Goal: Task Accomplishment & Management: Manage account settings

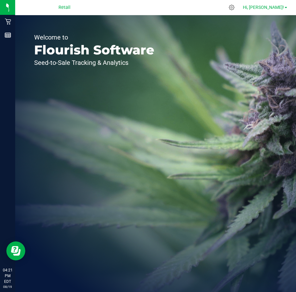
click at [287, 7] on link "Hi, [PERSON_NAME]!" at bounding box center [264, 7] width 49 height 7
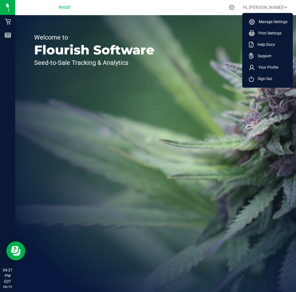
click at [201, 123] on div "Welcome to Flourish Software Seed-to-Sale Tracking & Analytics" at bounding box center [155, 153] width 281 height 277
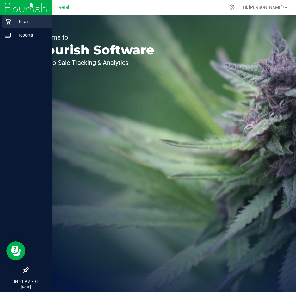
drag, startPoint x: 13, startPoint y: 20, endPoint x: 17, endPoint y: 20, distance: 4.1
click at [13, 20] on p "Retail" at bounding box center [30, 22] width 38 height 8
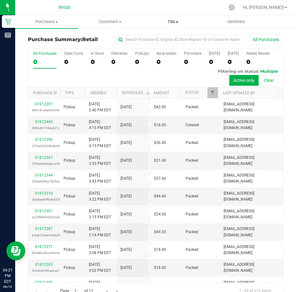
click at [174, 21] on span "Tills" at bounding box center [173, 22] width 63 height 6
click at [164, 36] on span "Manage tills" at bounding box center [163, 37] width 43 height 5
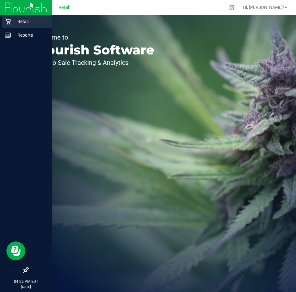
click at [34, 20] on p "Retail" at bounding box center [30, 22] width 38 height 8
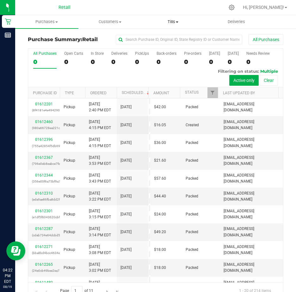
click at [176, 20] on span "Tills" at bounding box center [173, 22] width 63 height 6
click at [172, 37] on span "Manage tills" at bounding box center [163, 37] width 43 height 5
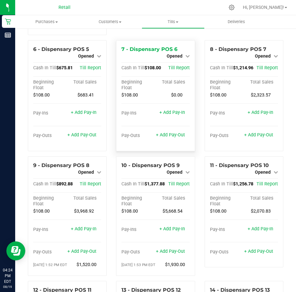
scroll to position [221, 0]
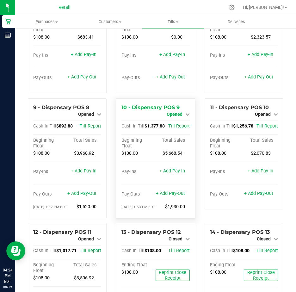
click at [185, 116] on icon at bounding box center [187, 114] width 4 height 4
click at [179, 122] on link "Close Till" at bounding box center [175, 119] width 17 height 5
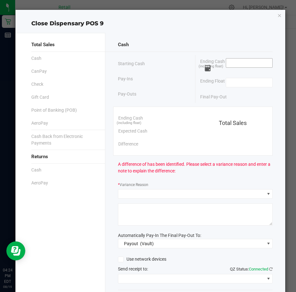
click at [244, 65] on input at bounding box center [249, 63] width 47 height 9
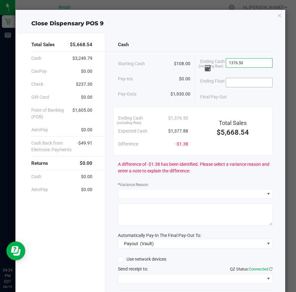
type input "$1,376.50"
click at [233, 83] on input at bounding box center [249, 82] width 47 height 9
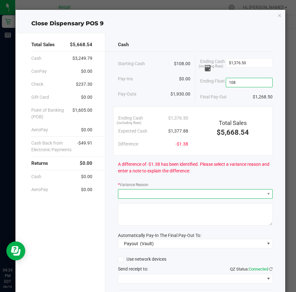
type input "$108.00"
click at [143, 196] on span at bounding box center [191, 194] width 146 height 9
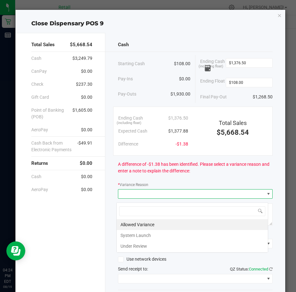
scroll to position [9, 152]
click at [140, 223] on li "Allowed Variance" at bounding box center [192, 224] width 151 height 11
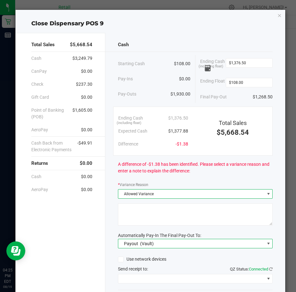
click at [266, 246] on span at bounding box center [268, 243] width 5 height 5
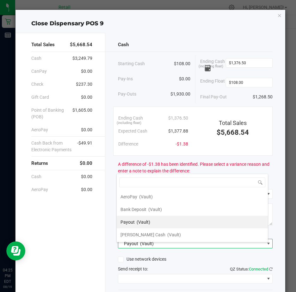
click at [97, 216] on div "Total Sales $5,668.54 Cash $3,249.79 CanPay $0.00 Check $237.30 Gift Card $0.00…" at bounding box center [61, 179] width 90 height 292
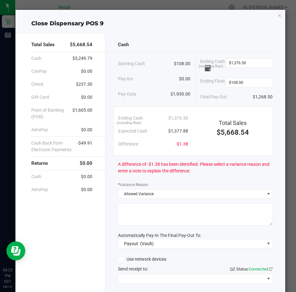
click at [130, 210] on textarea at bounding box center [195, 214] width 155 height 22
type textarea "JG"
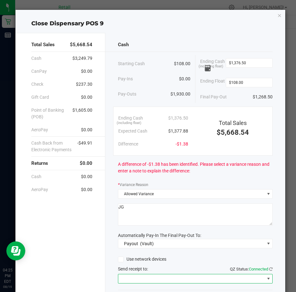
click at [266, 281] on span at bounding box center [268, 278] width 5 height 5
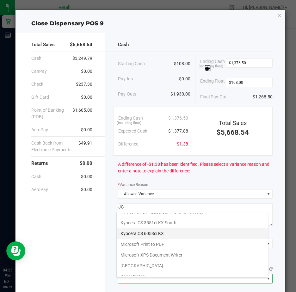
scroll to position [98, 0]
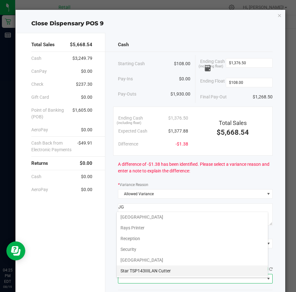
click at [167, 270] on Cutter "Star TSP143IIILAN Cutter" at bounding box center [192, 270] width 151 height 11
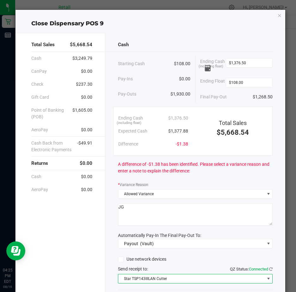
scroll to position [47, 0]
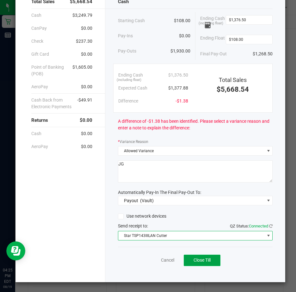
click at [198, 260] on span "Close Till" at bounding box center [202, 260] width 17 height 5
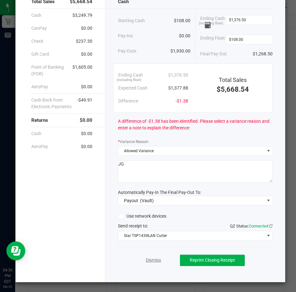
click at [150, 259] on link "Dismiss" at bounding box center [153, 260] width 15 height 7
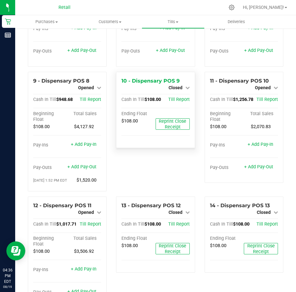
scroll to position [253, 0]
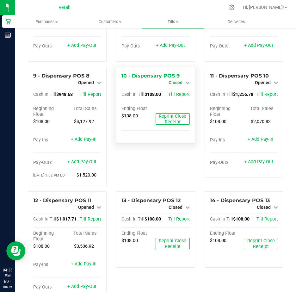
click at [185, 85] on icon at bounding box center [187, 82] width 4 height 4
click at [171, 90] on link "Open Till" at bounding box center [175, 87] width 17 height 5
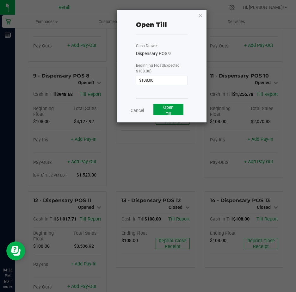
click at [168, 110] on button "Open Till" at bounding box center [168, 109] width 30 height 11
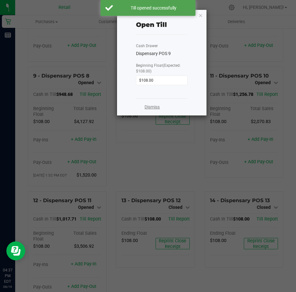
click at [151, 106] on link "Dismiss" at bounding box center [152, 107] width 15 height 7
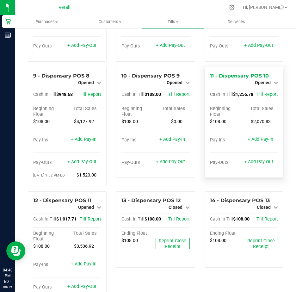
click at [274, 85] on icon at bounding box center [276, 82] width 4 height 4
click at [263, 90] on link "Close Till" at bounding box center [263, 87] width 17 height 5
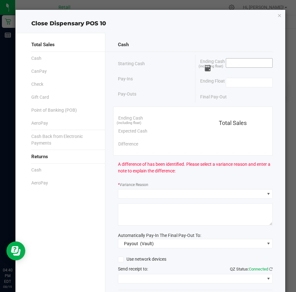
click at [240, 61] on input at bounding box center [249, 63] width 47 height 9
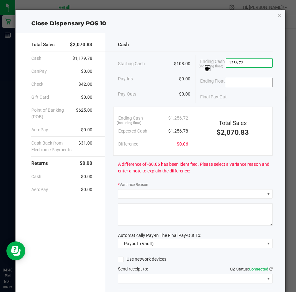
type input "$1,256.72"
click at [239, 82] on input at bounding box center [249, 82] width 47 height 9
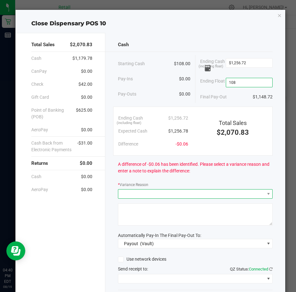
type input "$108.00"
click at [133, 196] on span at bounding box center [191, 194] width 146 height 9
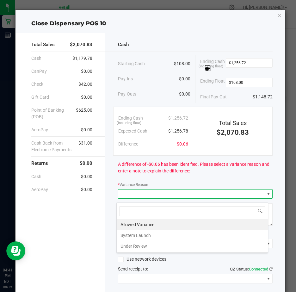
scroll to position [9, 152]
click at [140, 223] on li "Allowed Variance" at bounding box center [192, 224] width 151 height 11
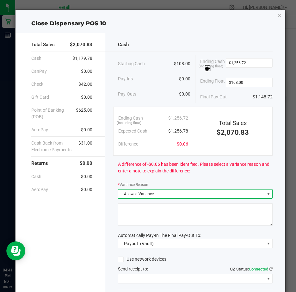
click at [134, 218] on textarea at bounding box center [195, 214] width 155 height 22
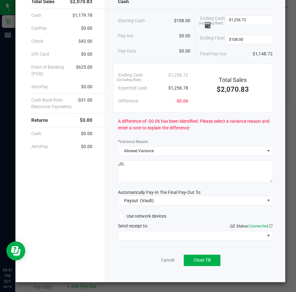
scroll to position [47, 0]
type textarea "JG"
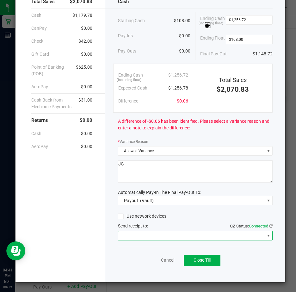
click at [266, 236] on span at bounding box center [268, 235] width 5 height 5
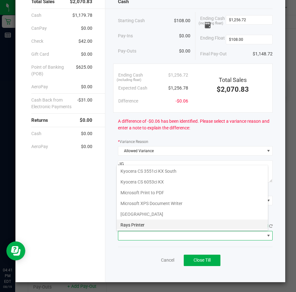
scroll to position [98, 0]
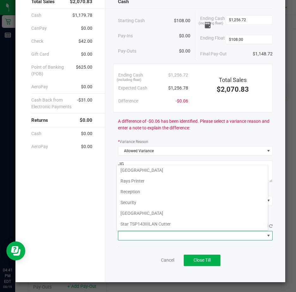
click at [209, 224] on Cutter "Star TSP143IIILAN Cutter" at bounding box center [192, 224] width 151 height 11
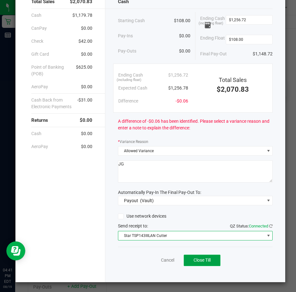
click at [202, 259] on span "Close Till" at bounding box center [202, 260] width 17 height 5
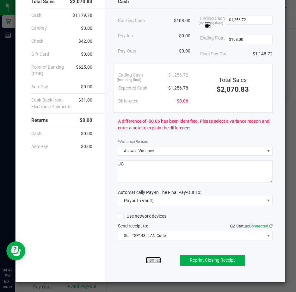
click at [150, 260] on link "Dismiss" at bounding box center [153, 260] width 15 height 7
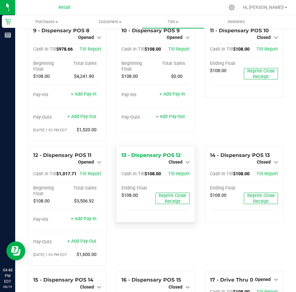
scroll to position [316, 0]
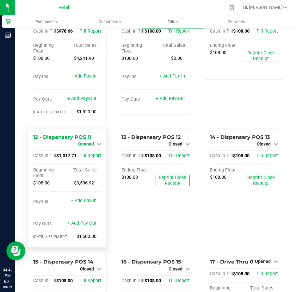
click at [98, 146] on icon at bounding box center [99, 144] width 4 height 4
click at [84, 152] on link "Close Till" at bounding box center [86, 149] width 17 height 5
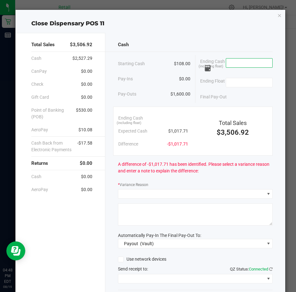
click at [236, 63] on input at bounding box center [249, 63] width 47 height 9
type input "$1,017.72"
click at [230, 79] on input at bounding box center [249, 82] width 47 height 9
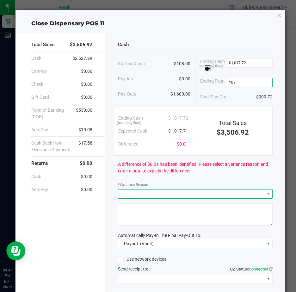
type input "$108.00"
click at [127, 198] on span at bounding box center [191, 194] width 146 height 9
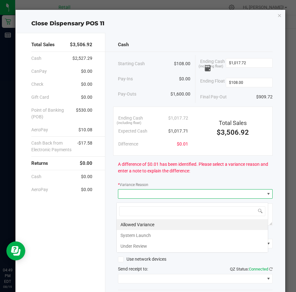
scroll to position [9, 152]
click at [133, 223] on li "Allowed Variance" at bounding box center [192, 224] width 151 height 11
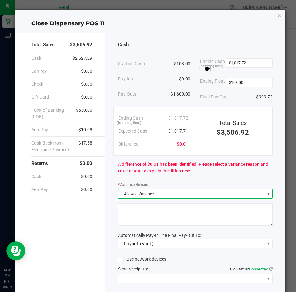
click at [132, 215] on textarea at bounding box center [195, 214] width 155 height 22
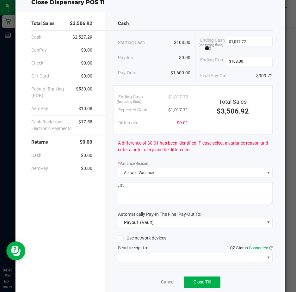
scroll to position [47, 0]
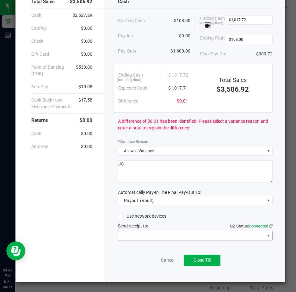
type textarea "JG"
click at [266, 236] on span at bounding box center [268, 235] width 5 height 5
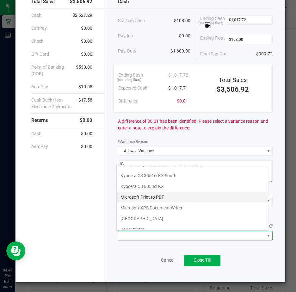
scroll to position [98, 0]
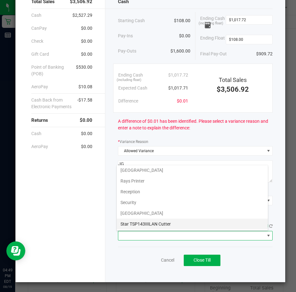
click at [170, 222] on Cutter "Star TSP143IIILAN Cutter" at bounding box center [192, 224] width 151 height 11
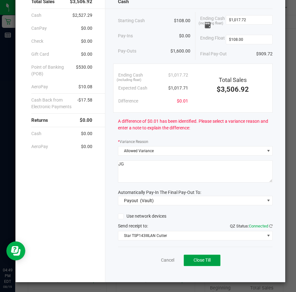
click at [198, 260] on span "Close Till" at bounding box center [202, 260] width 17 height 5
drag, startPoint x: 146, startPoint y: 258, endPoint x: 143, endPoint y: 252, distance: 6.9
click at [146, 258] on link "Dismiss" at bounding box center [153, 260] width 15 height 7
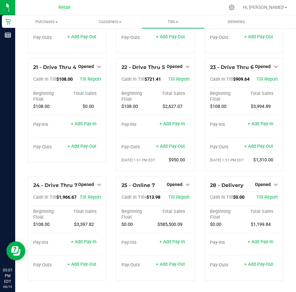
scroll to position [772, 0]
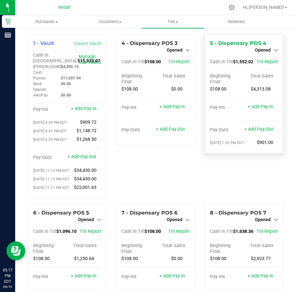
click at [274, 50] on icon at bounding box center [276, 50] width 4 height 4
click at [263, 55] on link "Close Till" at bounding box center [263, 55] width 17 height 5
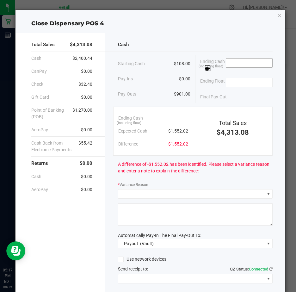
click at [233, 64] on input at bounding box center [249, 63] width 47 height 9
type input "$1,552.59"
click at [233, 82] on input at bounding box center [249, 82] width 47 height 9
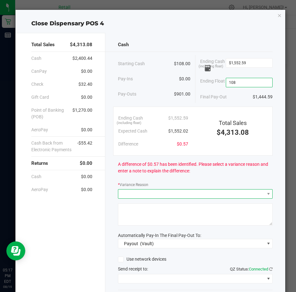
type input "$108.00"
click at [130, 196] on span at bounding box center [191, 194] width 146 height 9
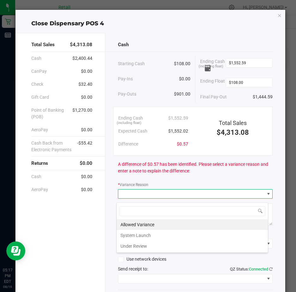
scroll to position [9, 152]
click at [137, 223] on li "Allowed Variance" at bounding box center [192, 224] width 151 height 11
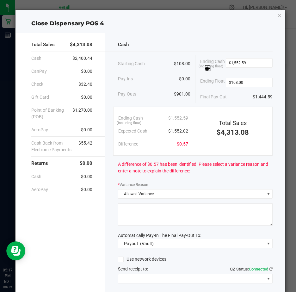
drag, startPoint x: 130, startPoint y: 213, endPoint x: 134, endPoint y: 213, distance: 3.5
click at [133, 213] on textarea at bounding box center [195, 214] width 155 height 22
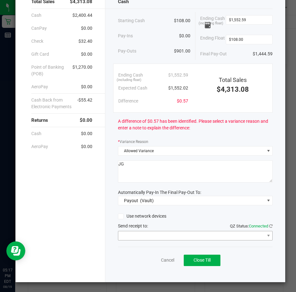
type textarea "JG"
click at [145, 236] on span at bounding box center [191, 235] width 146 height 9
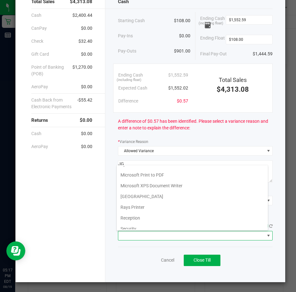
scroll to position [98, 0]
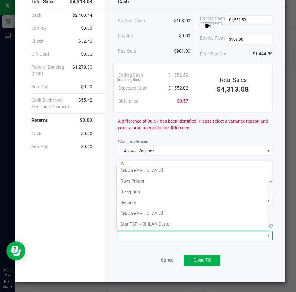
click at [165, 224] on Cutter "Star TSP143IIILAN Cutter" at bounding box center [192, 224] width 151 height 11
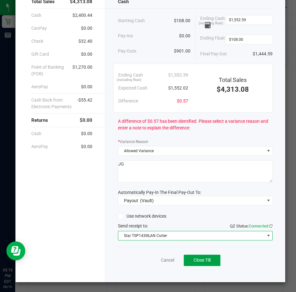
click at [198, 259] on span "Close Till" at bounding box center [202, 260] width 17 height 5
